Goal: Task Accomplishment & Management: Manage account settings

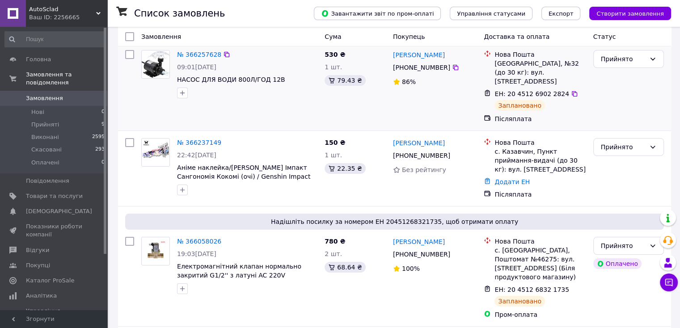
scroll to position [45, 0]
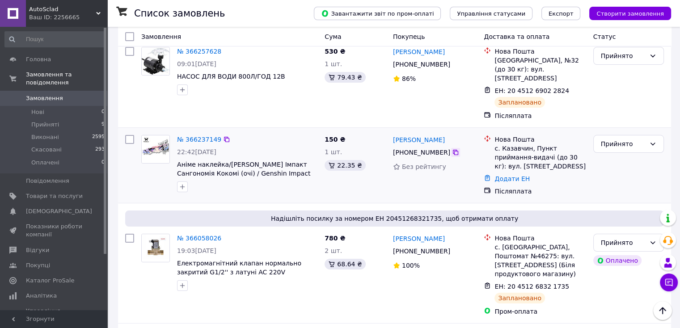
click at [452, 149] on icon at bounding box center [455, 152] width 7 height 7
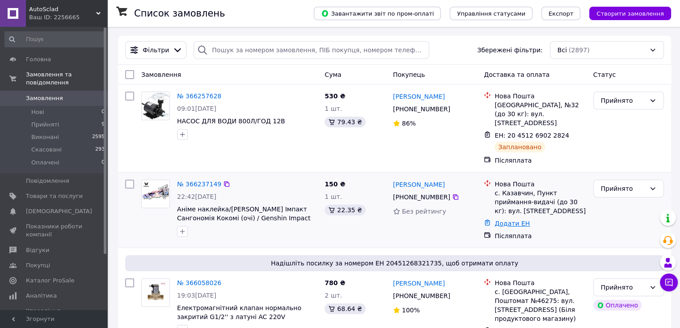
click at [516, 220] on link "Додати ЕН" at bounding box center [512, 223] width 35 height 7
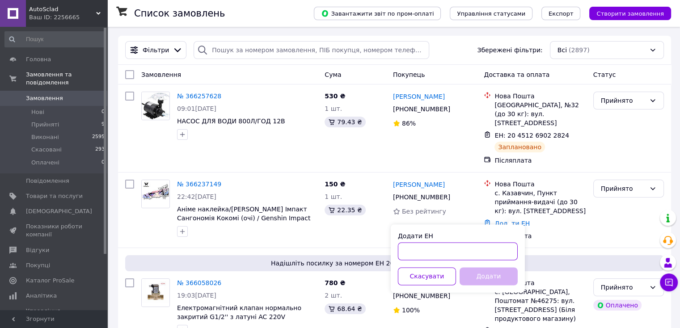
click at [452, 243] on input "Додати ЕН" at bounding box center [458, 251] width 120 height 18
paste input "20451269128213"
type input "20451269128213"
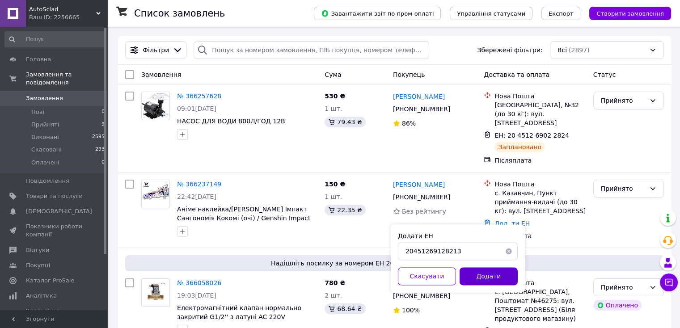
click at [486, 281] on button "Додати" at bounding box center [489, 276] width 58 height 18
